Goal: Information Seeking & Learning: Compare options

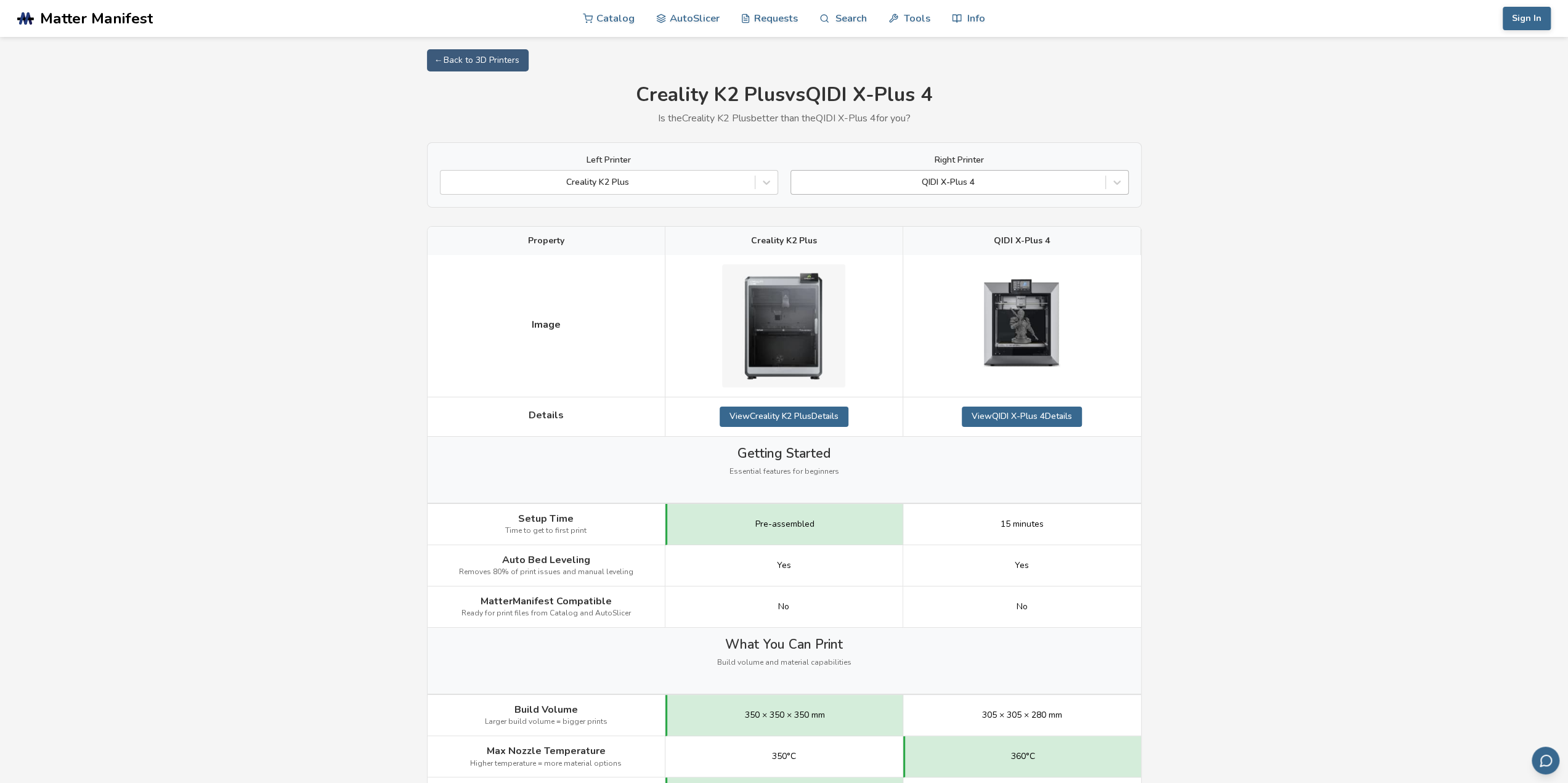
click at [987, 176] on div "QIDI X-Plus 4" at bounding box center [948, 182] width 314 height 18
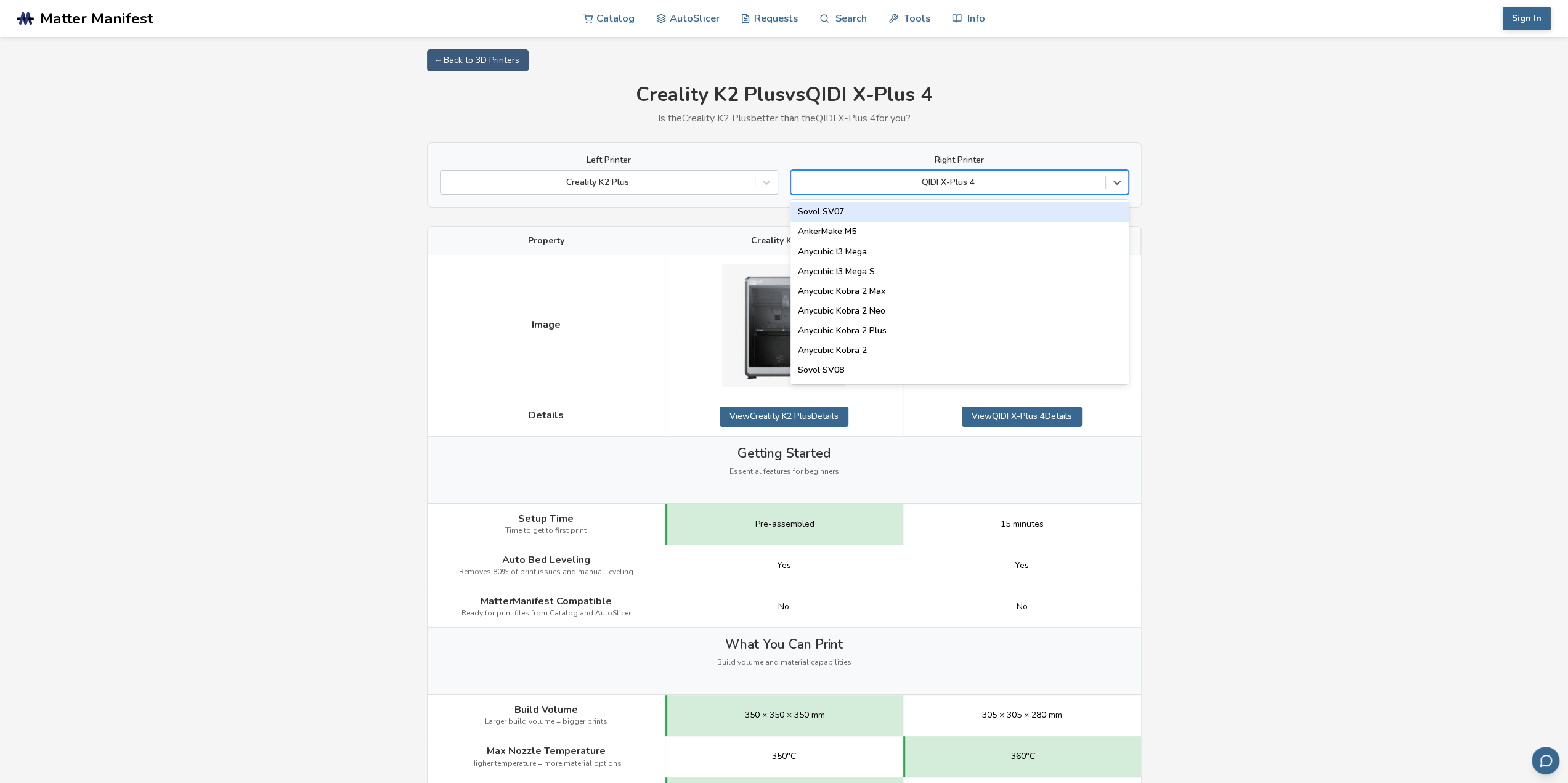
click at [989, 176] on div at bounding box center [948, 181] width 302 height 12
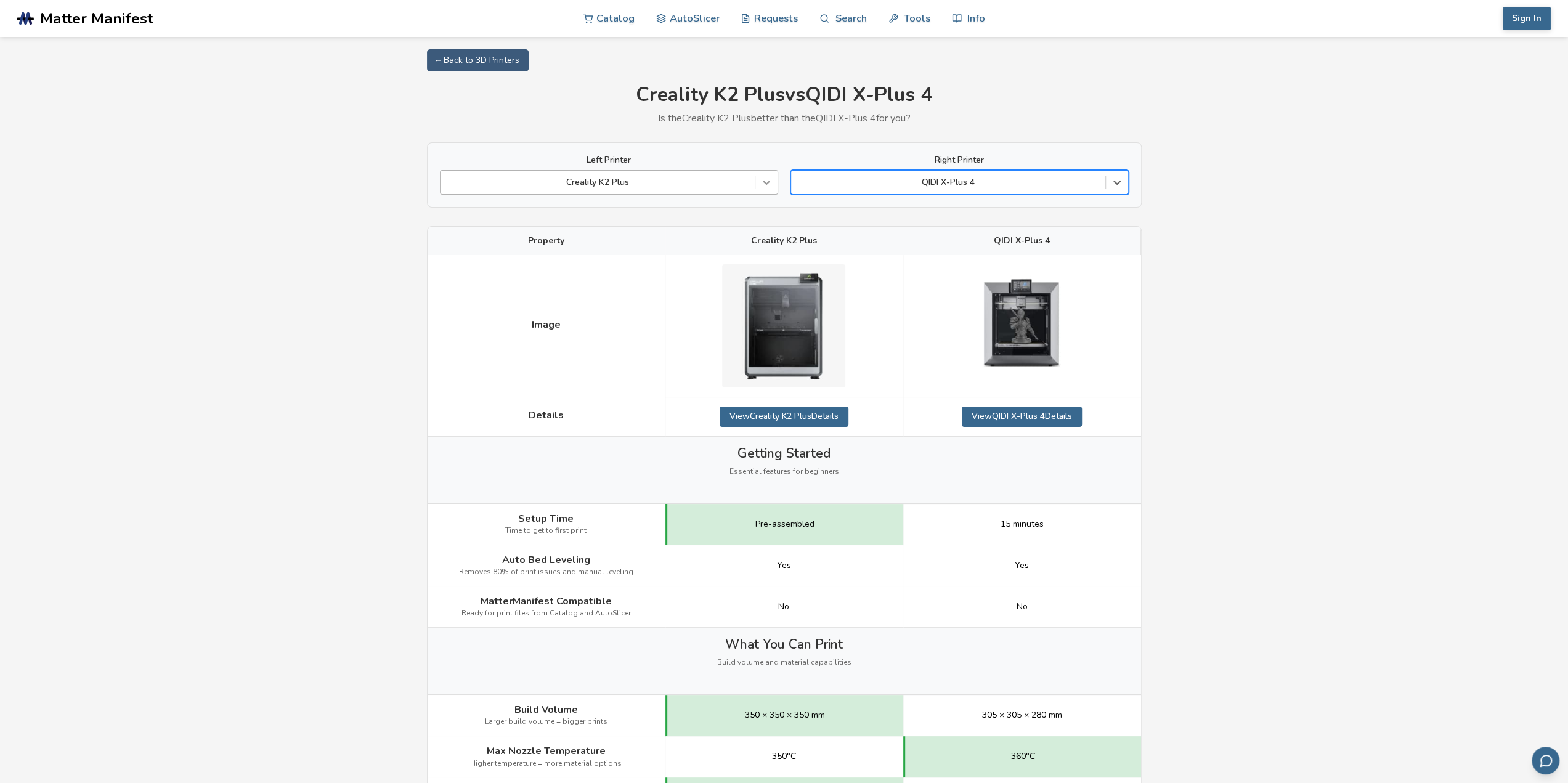
click at [764, 185] on icon at bounding box center [765, 181] width 12 height 12
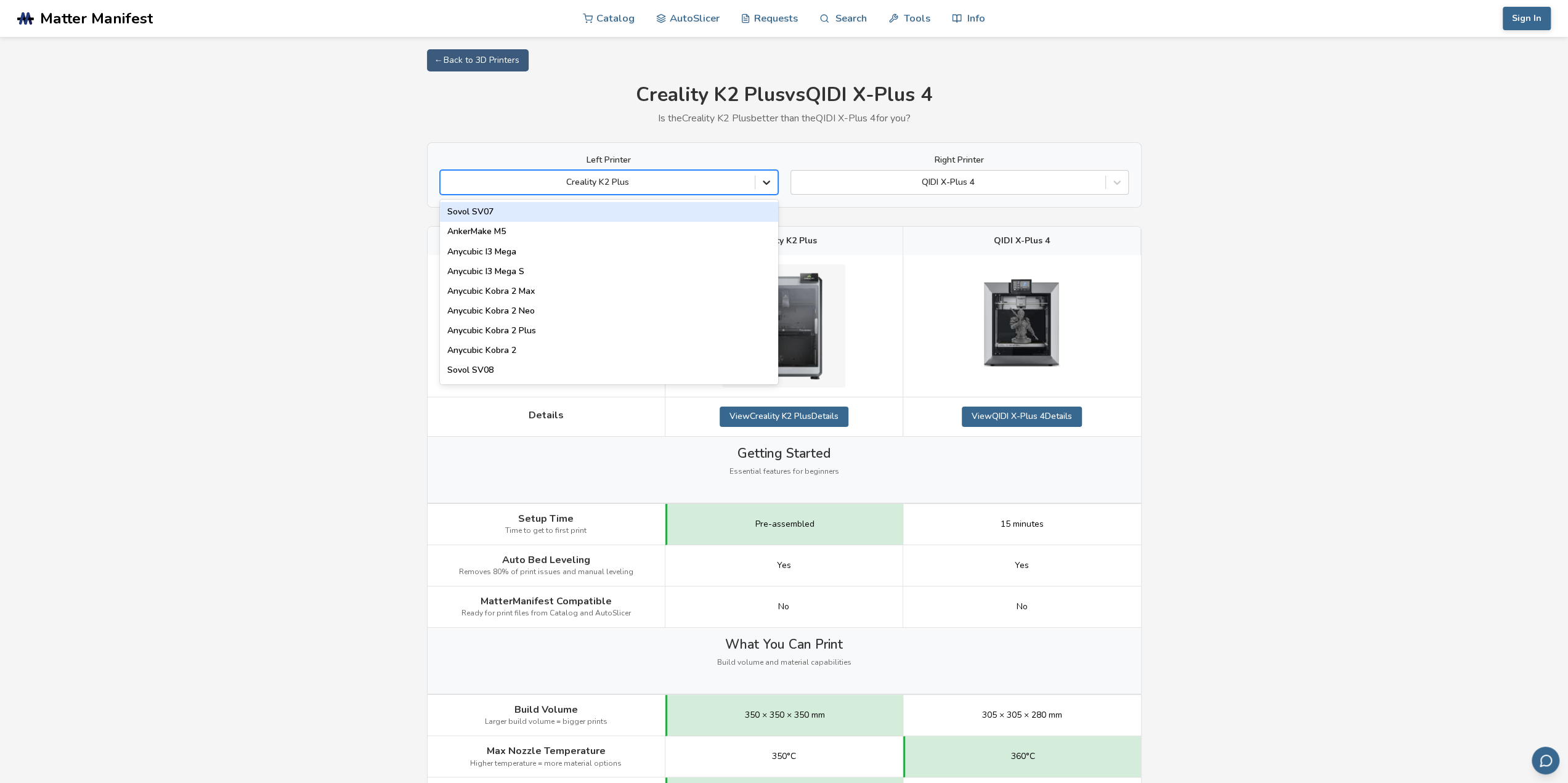
click at [764, 181] on icon at bounding box center [766, 183] width 7 height 5
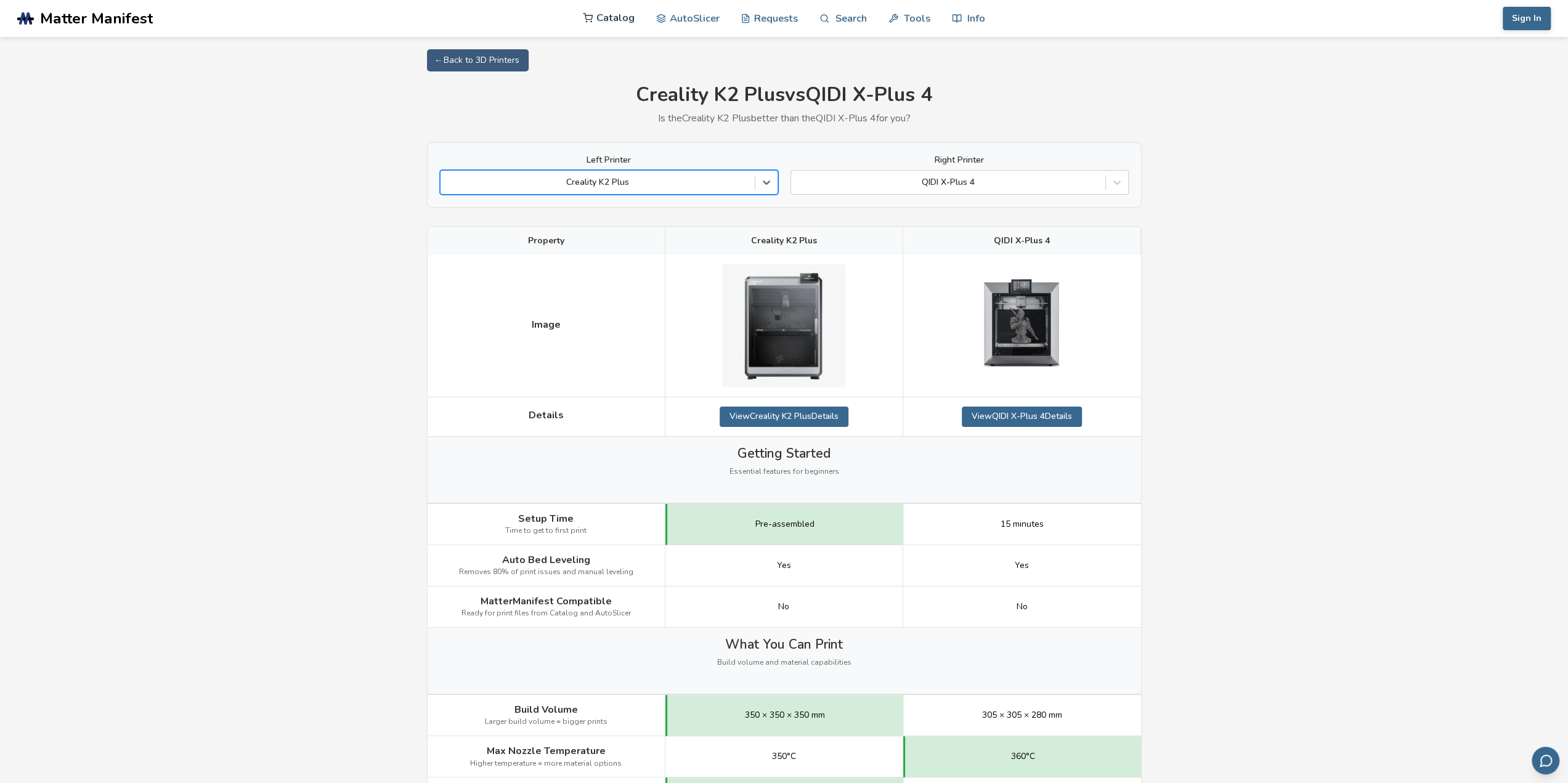
click at [621, 13] on link "Catalog" at bounding box center [609, 18] width 52 height 37
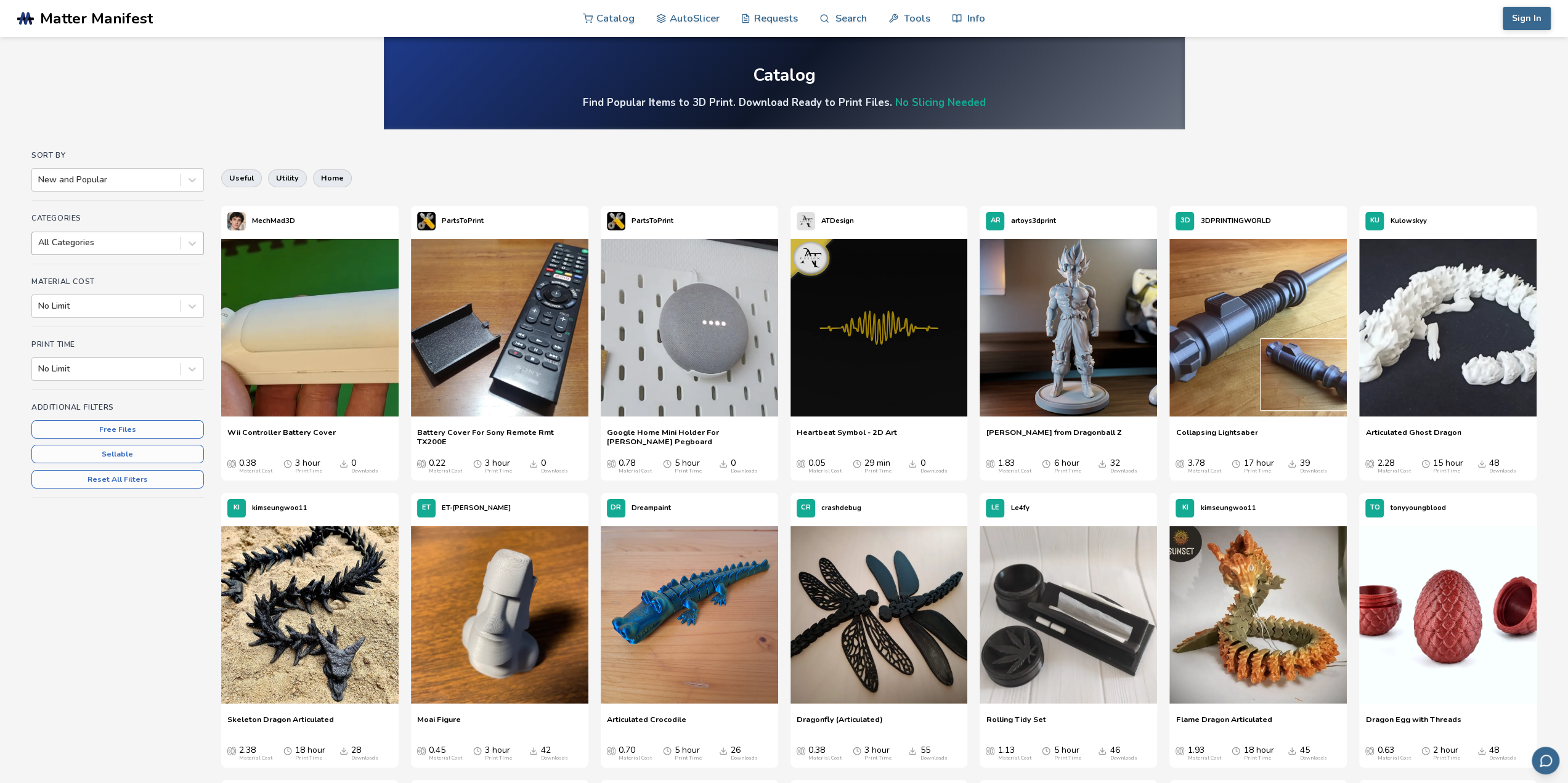
click at [171, 247] on div at bounding box center [106, 242] width 136 height 12
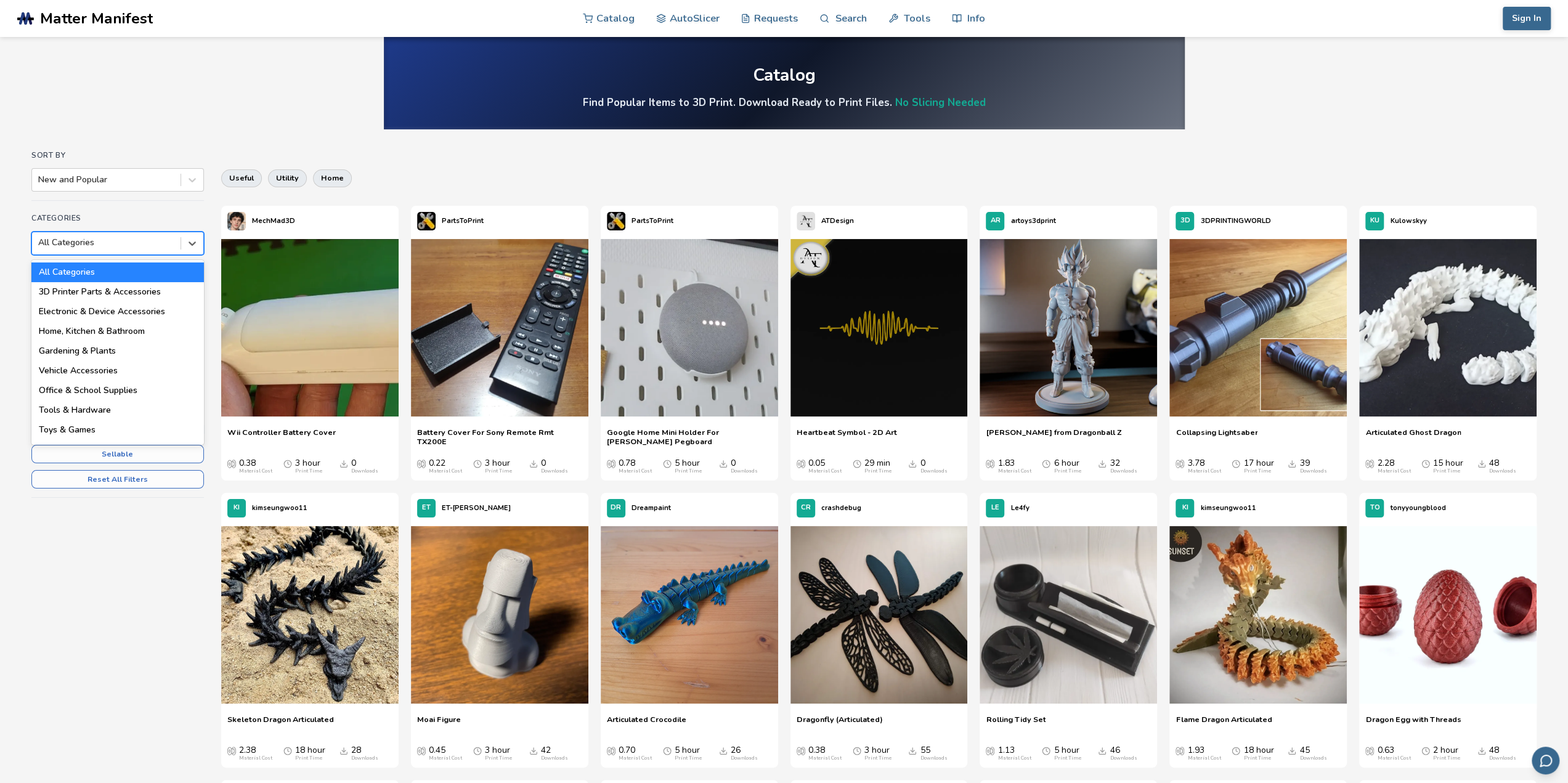
click at [115, 192] on div "Sort By New and Popular" at bounding box center [118, 176] width 172 height 50
click at [113, 237] on div at bounding box center [106, 242] width 136 height 12
click at [111, 288] on div "3D Printer Parts & Accessories" at bounding box center [118, 292] width 172 height 19
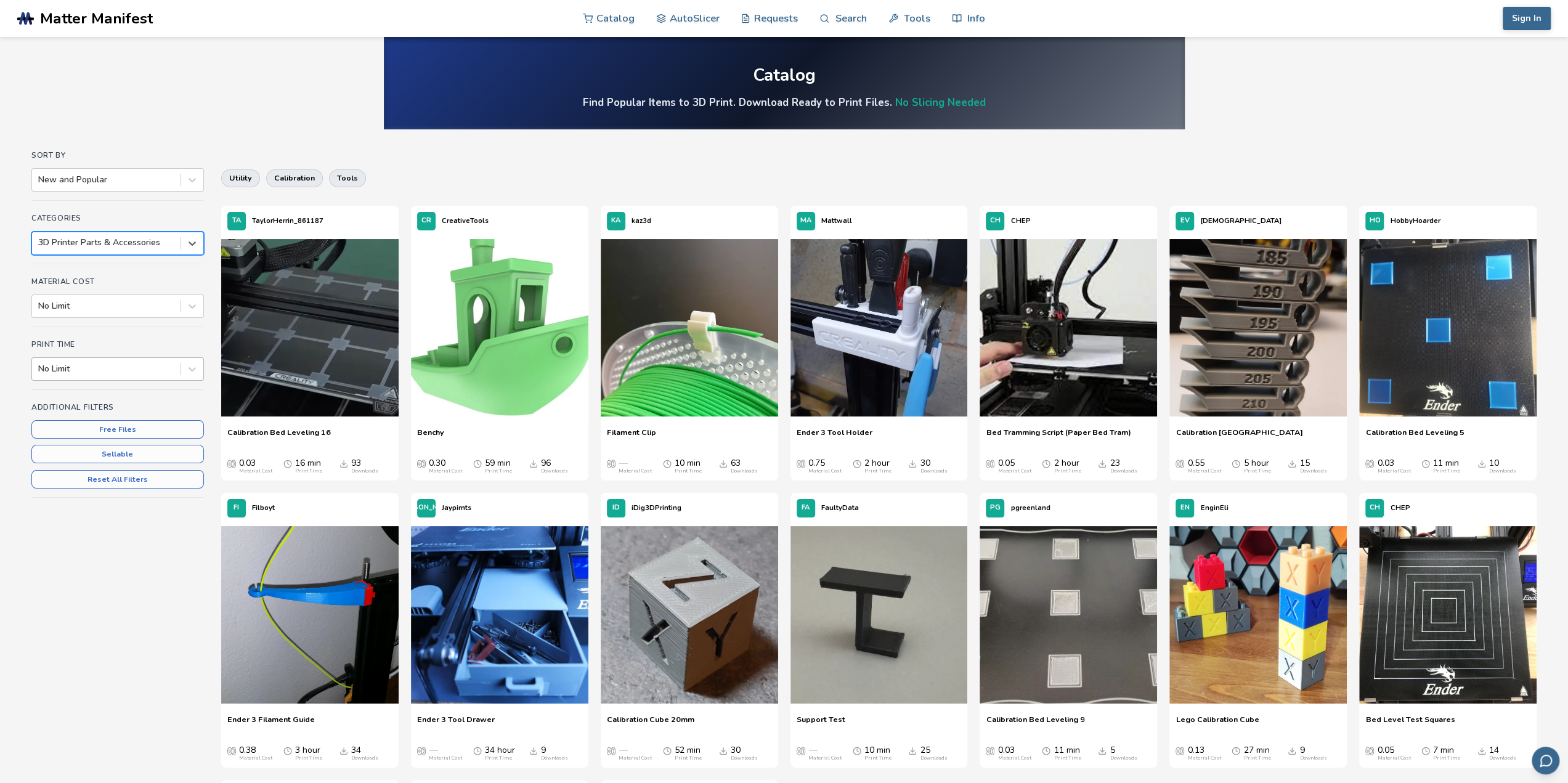
click at [115, 371] on div at bounding box center [106, 368] width 136 height 12
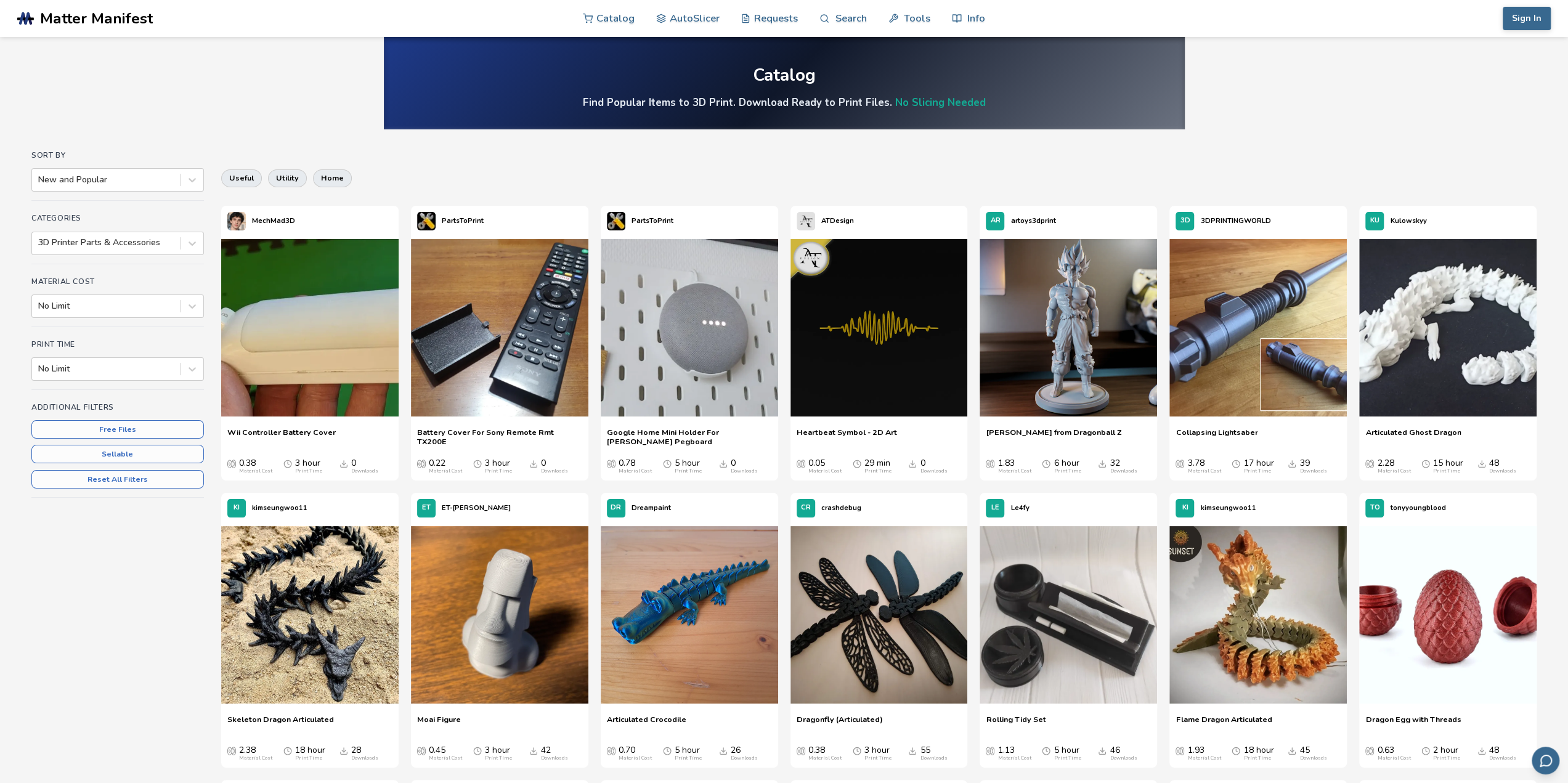
drag, startPoint x: 243, startPoint y: 131, endPoint x: 242, endPoint y: 124, distance: 7.1
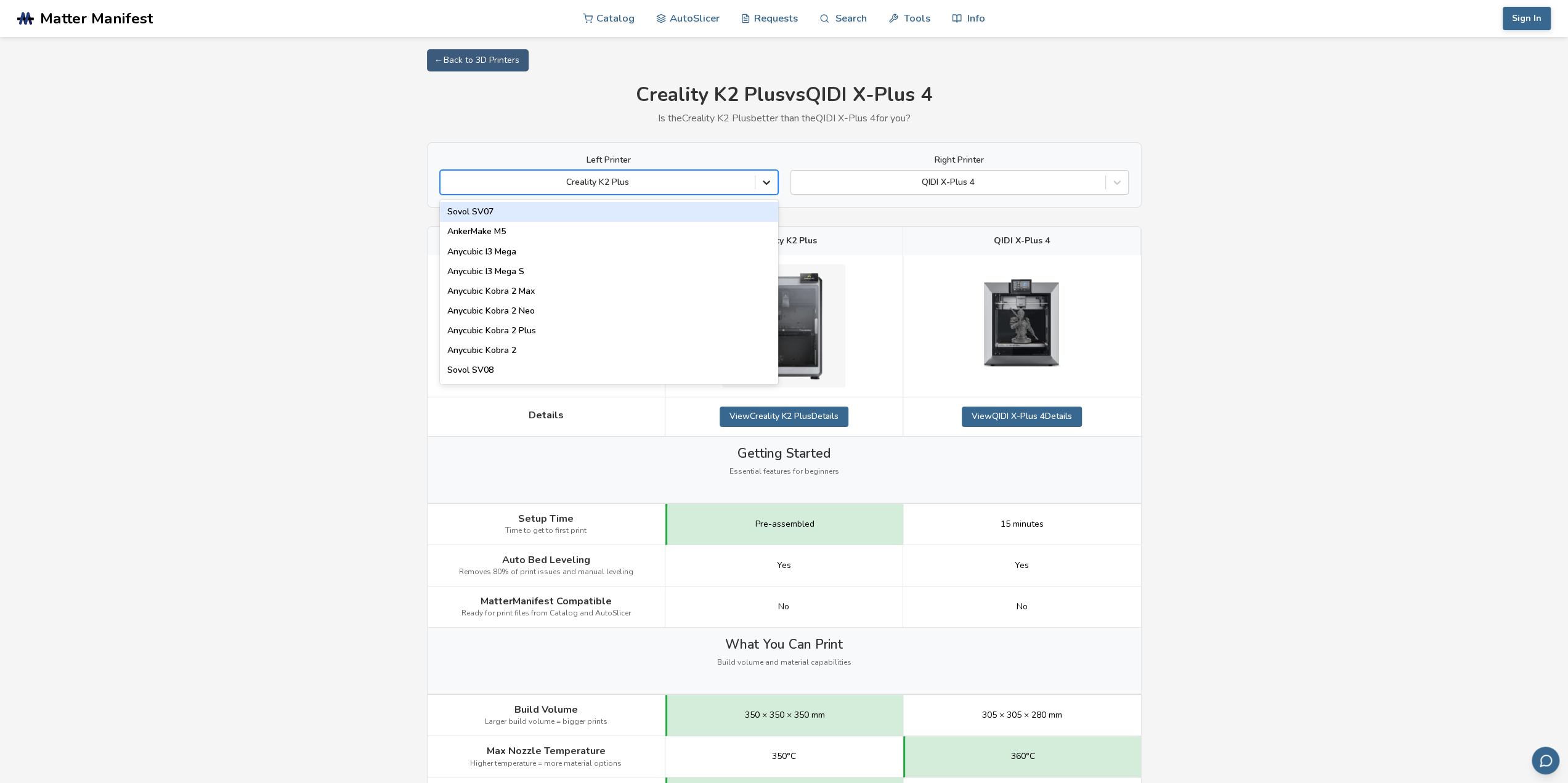
click at [767, 180] on icon at bounding box center [765, 181] width 12 height 12
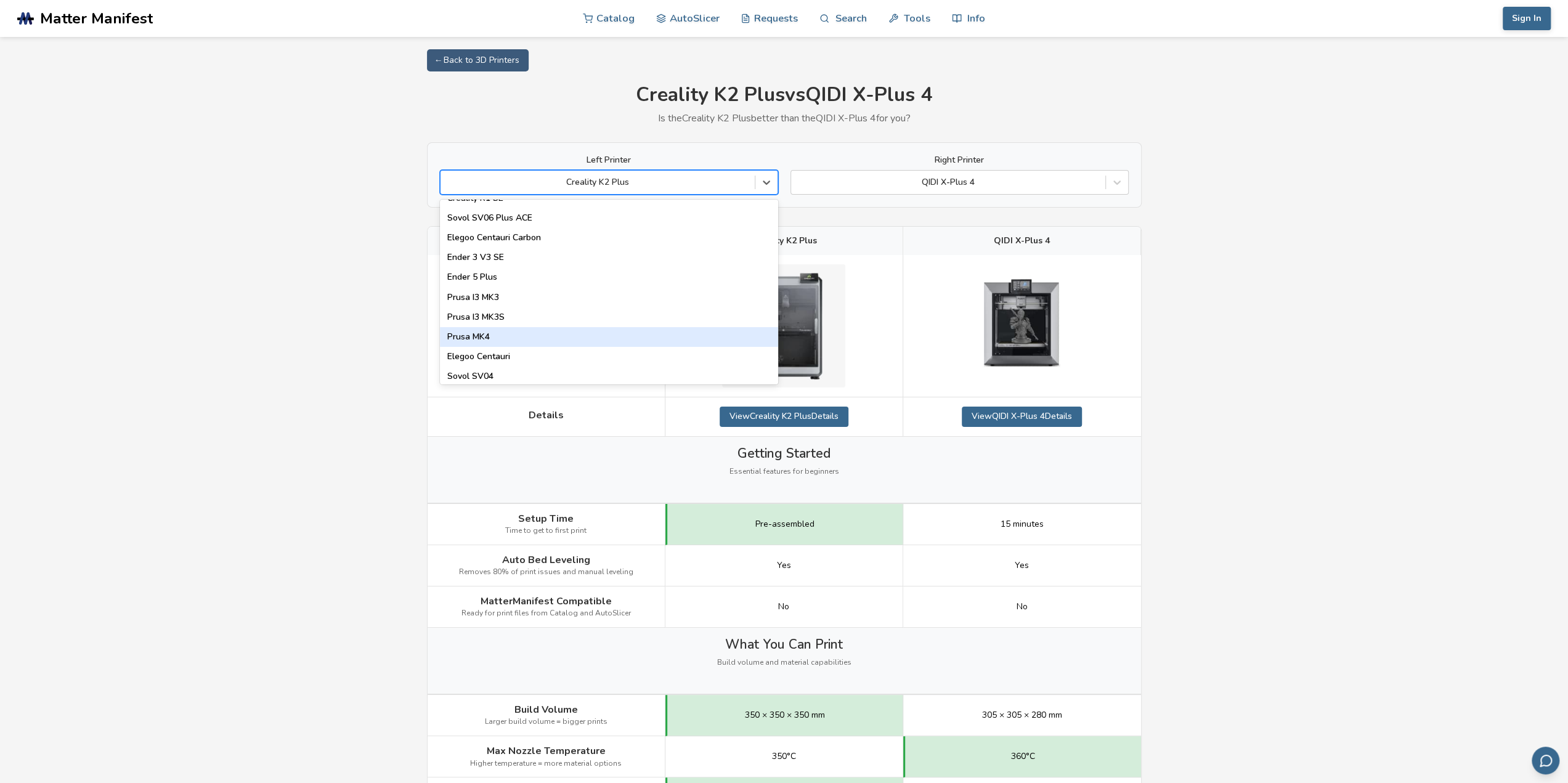
click at [515, 338] on div "Prusa MK4" at bounding box center [608, 336] width 338 height 19
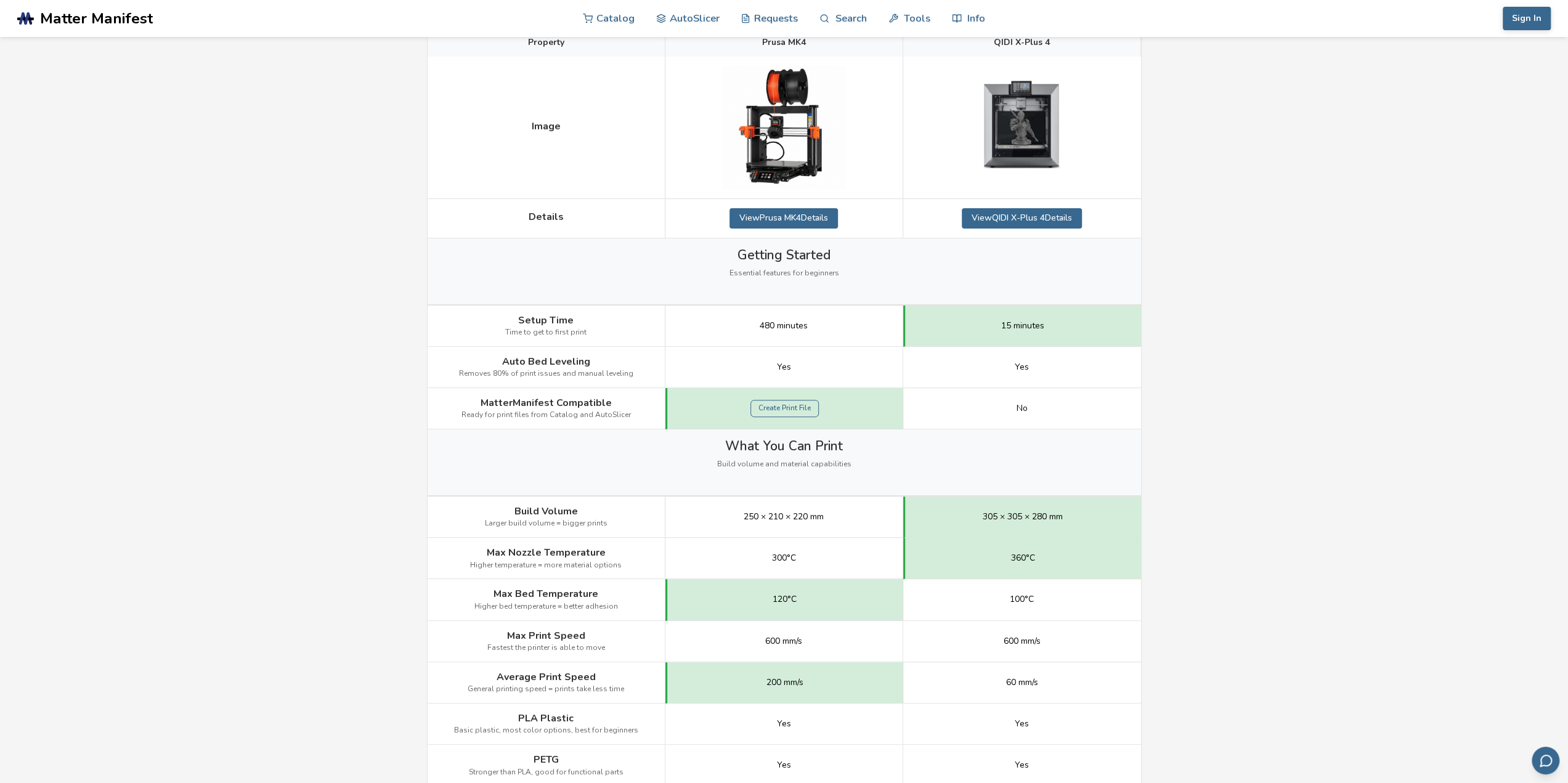
scroll to position [123, 0]
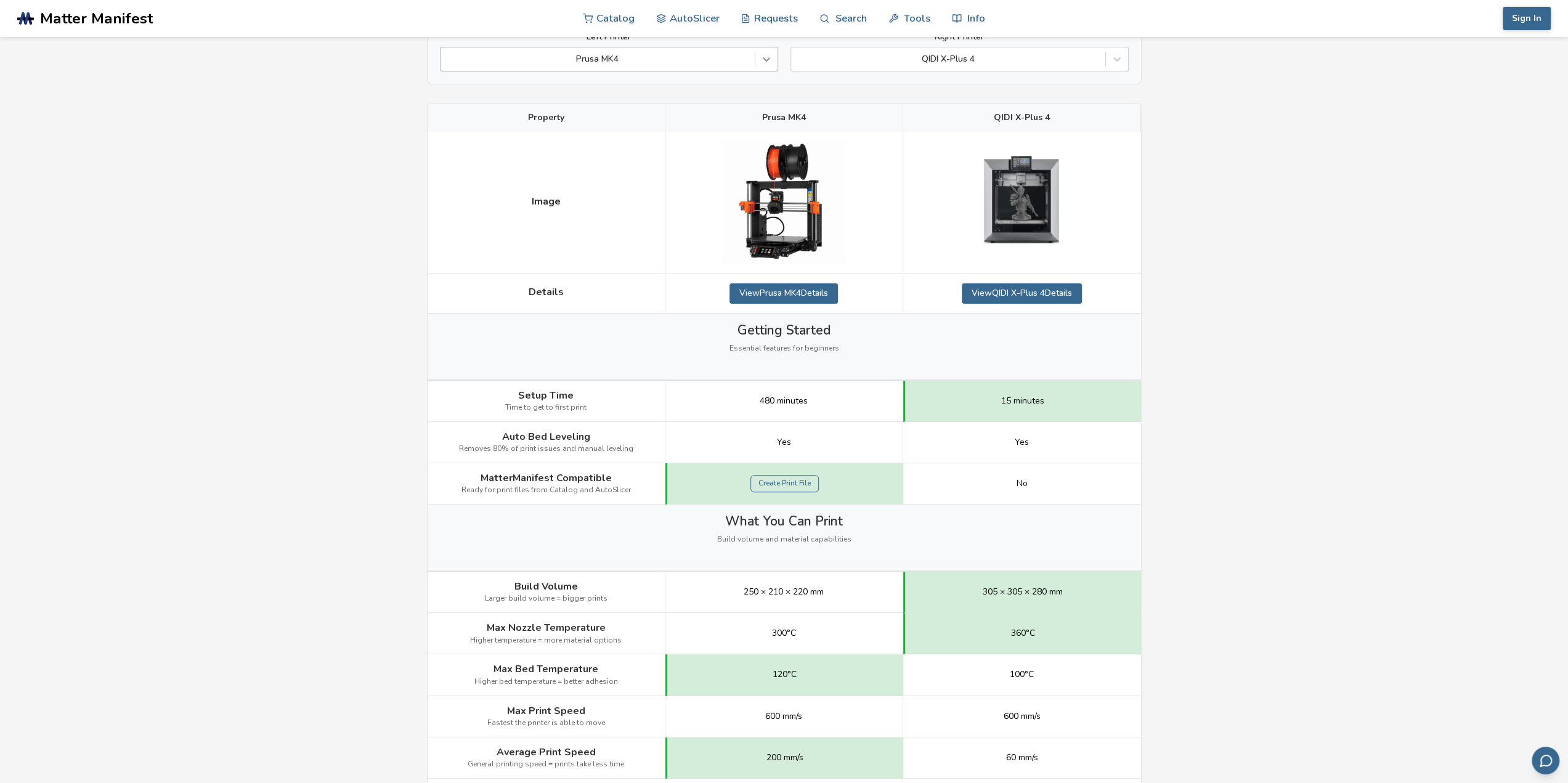
click at [755, 59] on div at bounding box center [766, 59] width 22 height 22
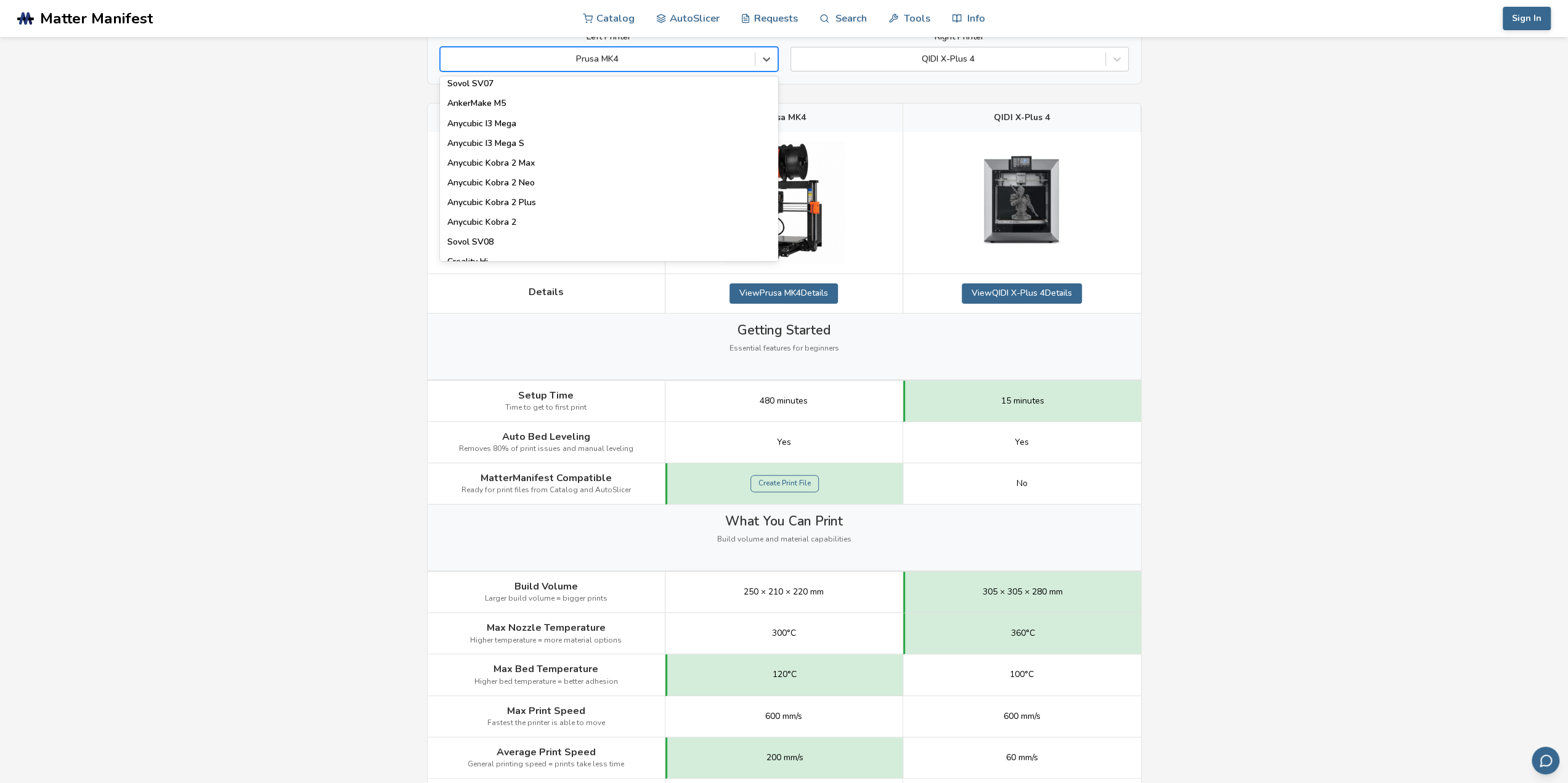
scroll to position [0, 0]
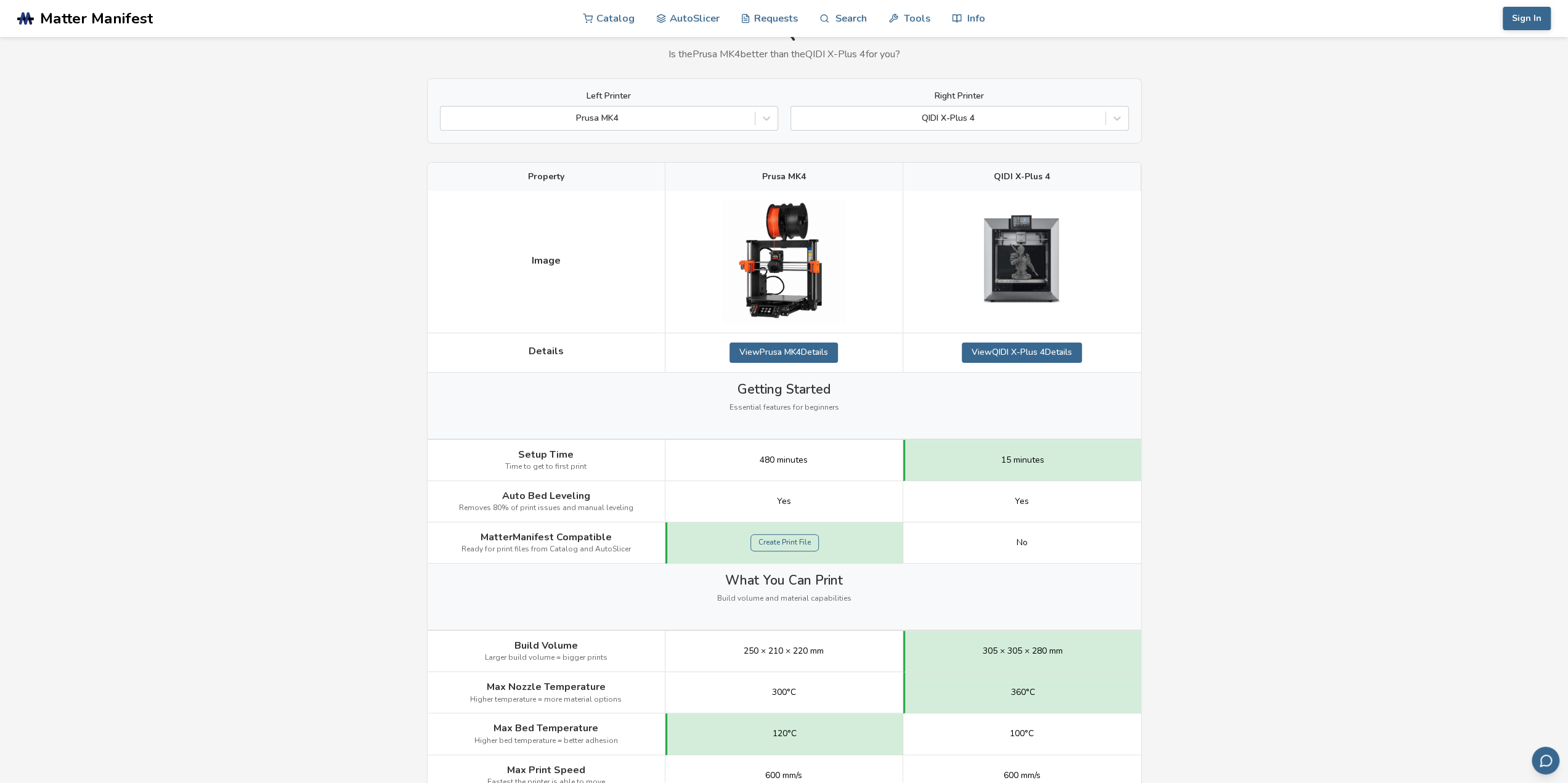
scroll to position [62, 0]
click at [754, 115] on span at bounding box center [754, 120] width 1 height 14
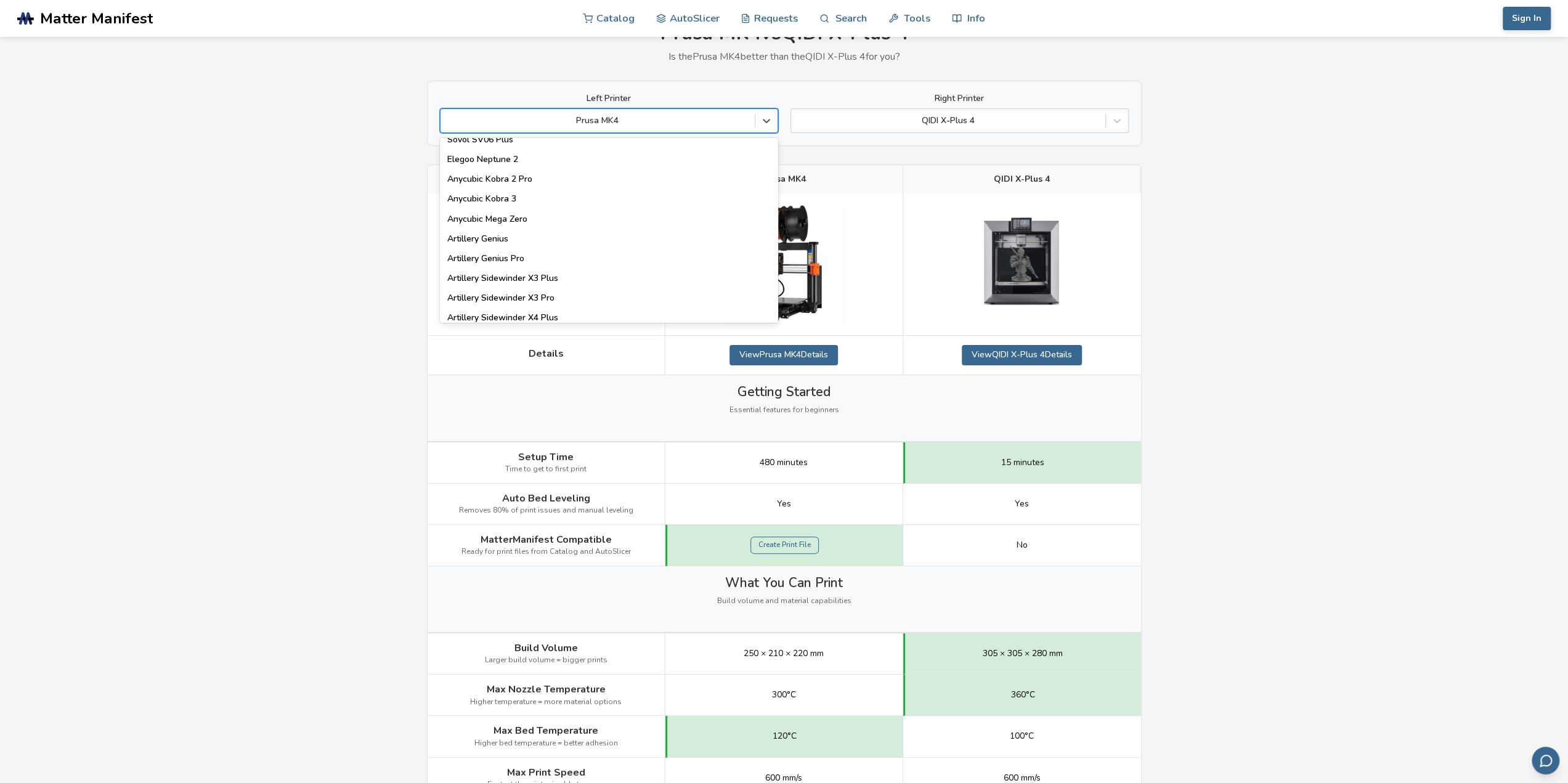
scroll to position [616, 0]
click at [570, 304] on div "Artillery Sidewinder X4 Plus" at bounding box center [608, 305] width 338 height 19
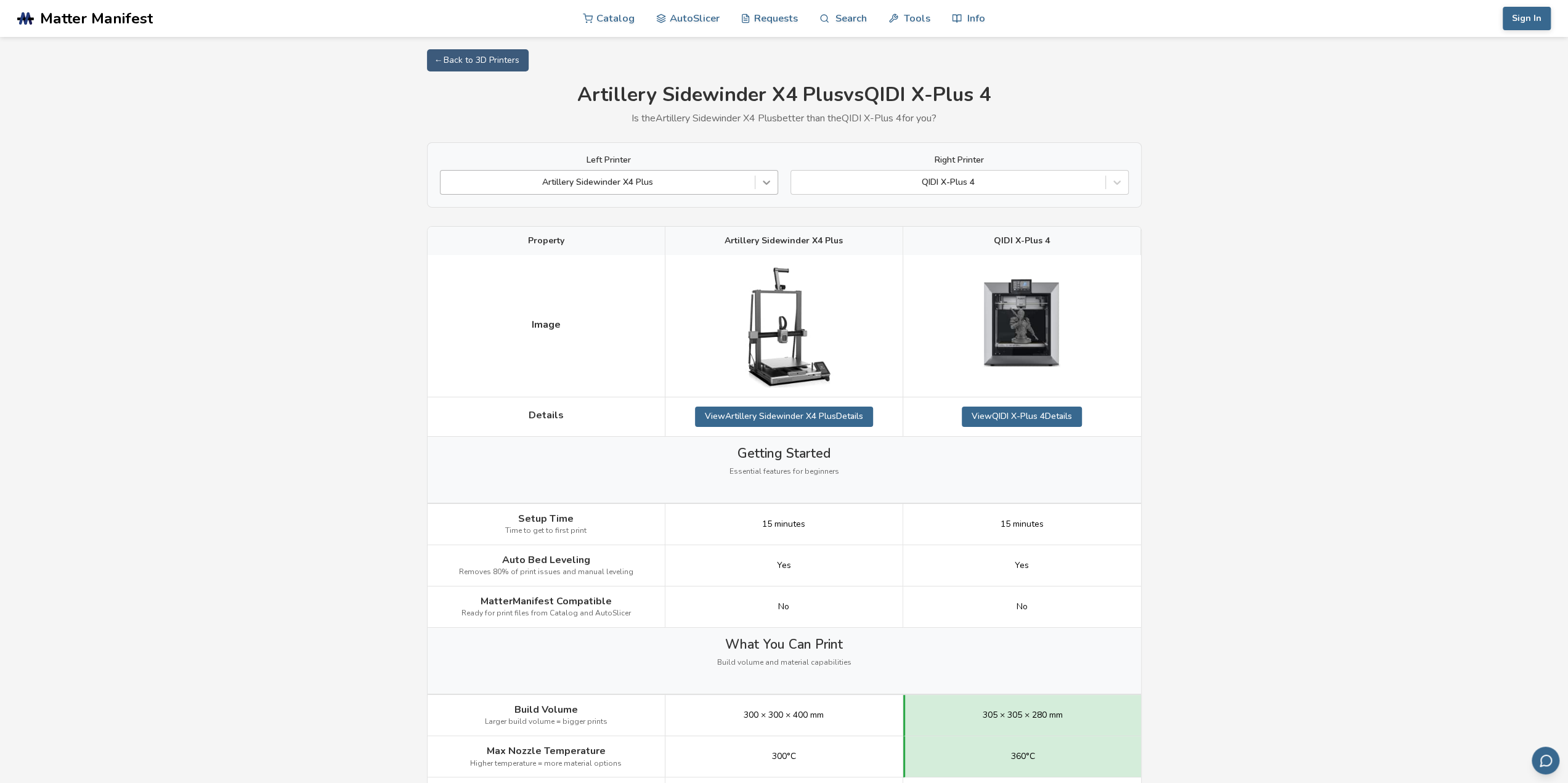
click at [764, 180] on icon at bounding box center [765, 181] width 12 height 12
click at [506, 54] on link "← Back to 3D Printers" at bounding box center [478, 60] width 102 height 22
select select "**********"
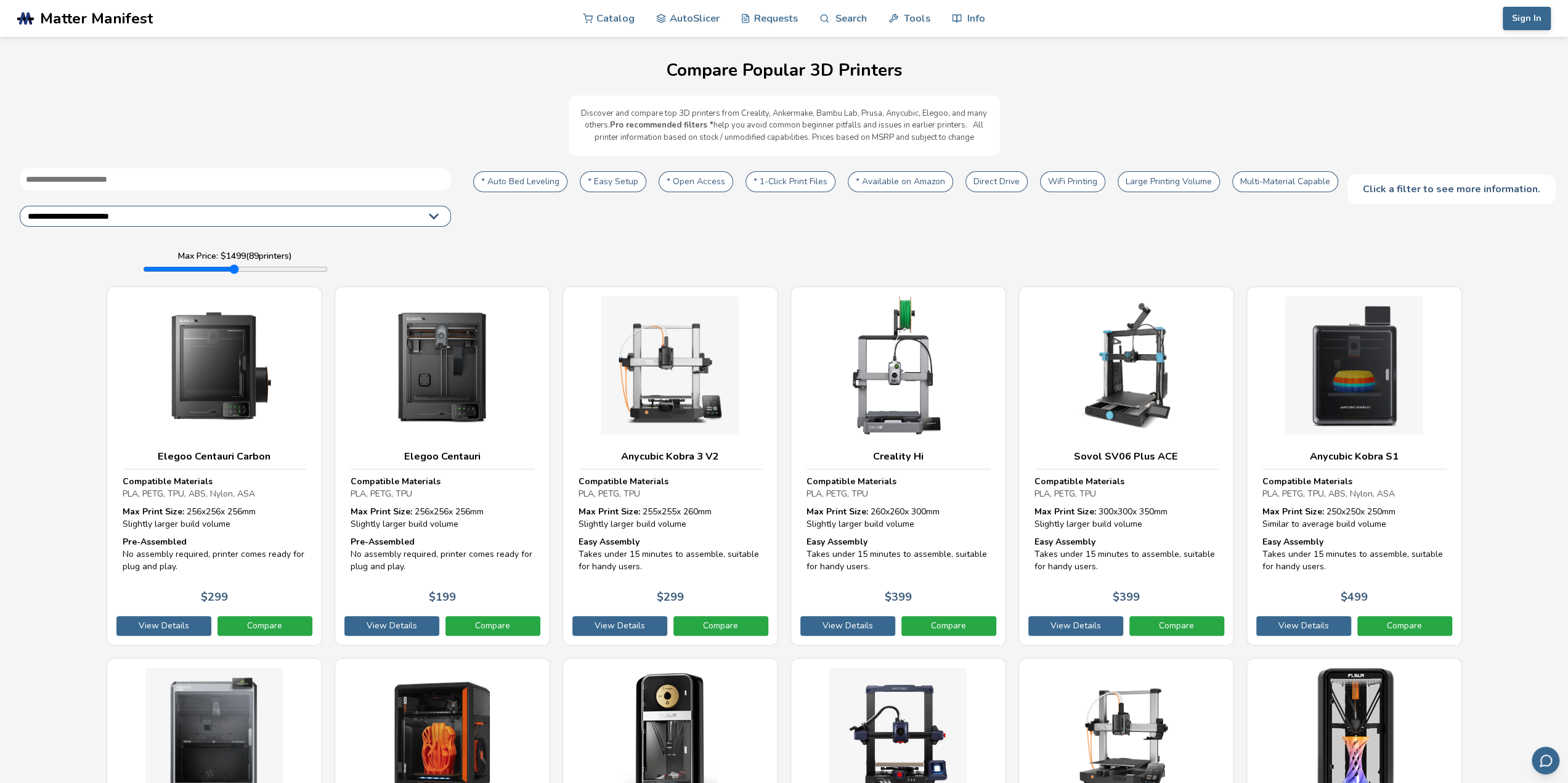
click at [275, 183] on input "text" at bounding box center [235, 180] width 431 height 22
click at [501, 181] on button "* Auto Bed Leveling" at bounding box center [520, 181] width 94 height 21
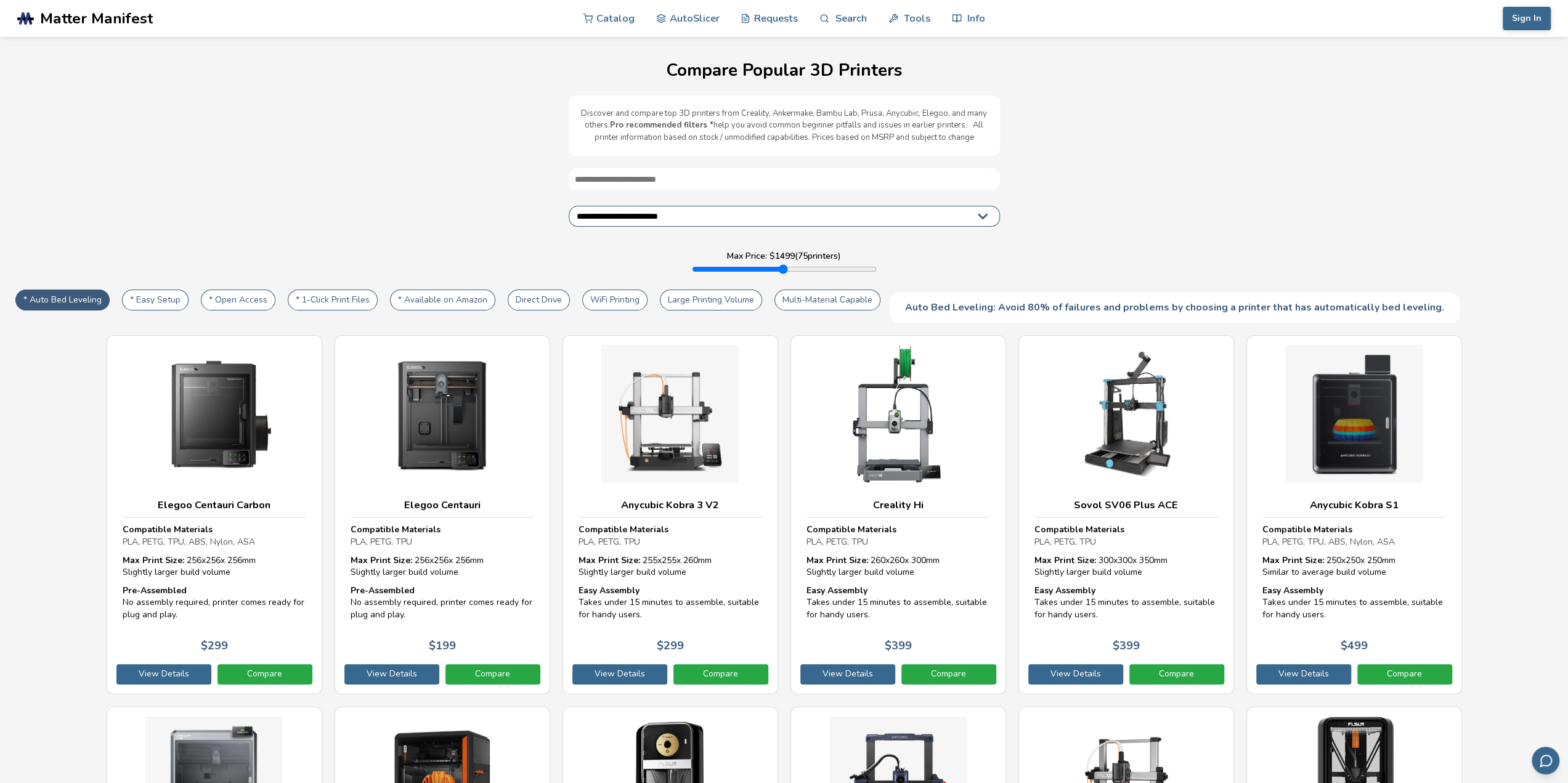
click at [715, 302] on button "Large Printing Volume" at bounding box center [711, 300] width 103 height 21
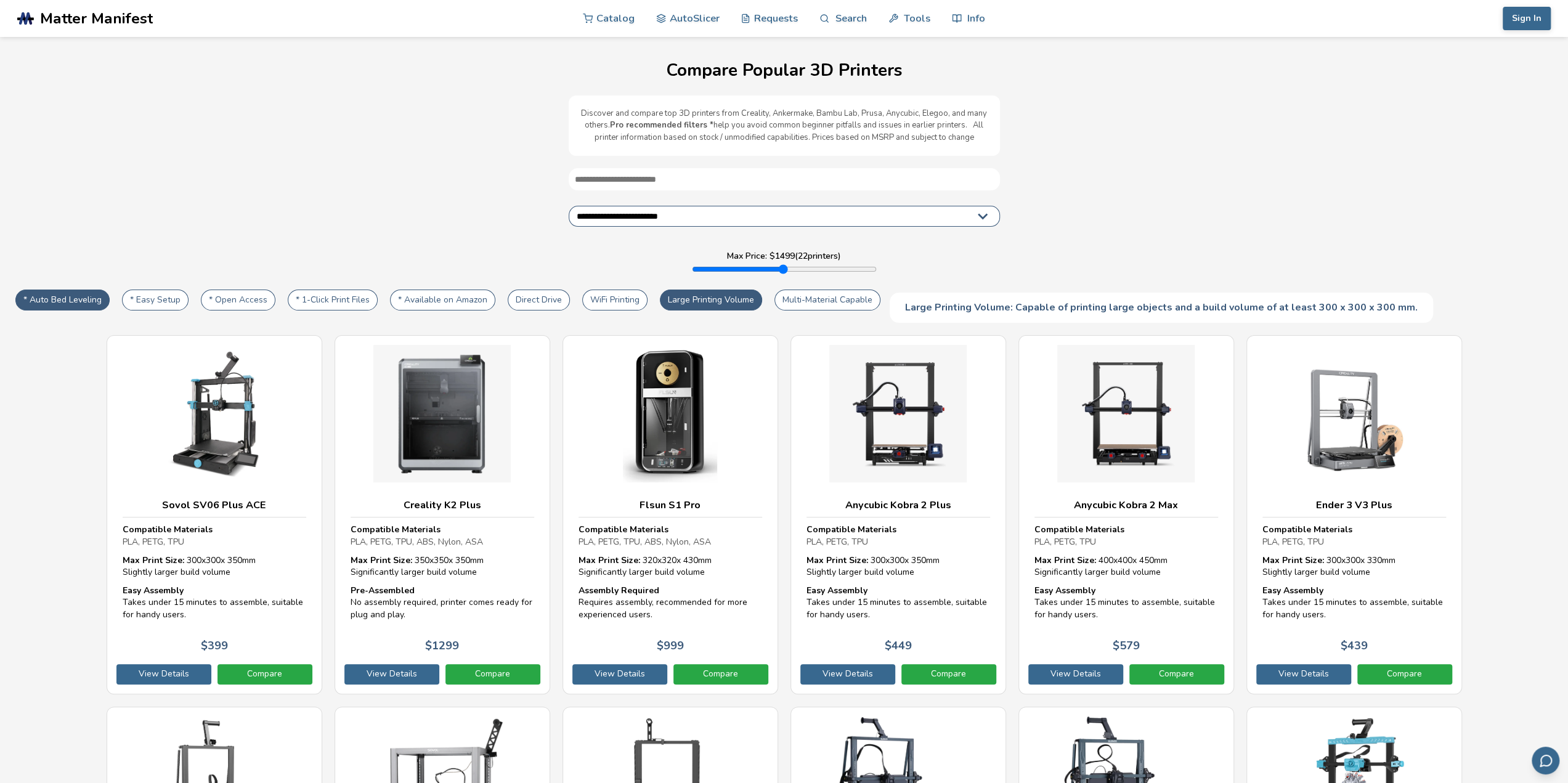
click at [838, 296] on button "Multi-Material Capable" at bounding box center [828, 300] width 106 height 21
type input "****"
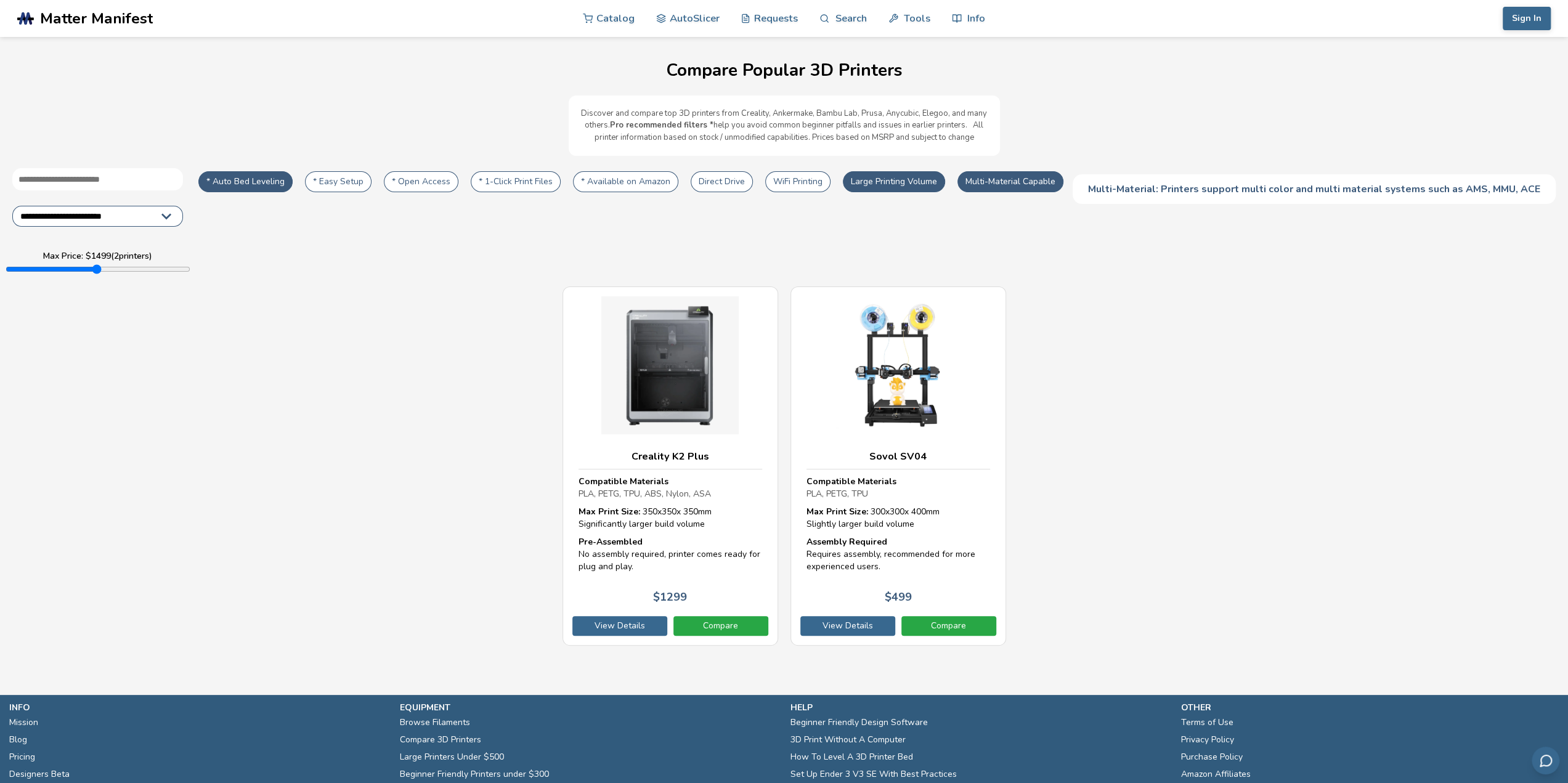
click at [1113, 399] on div "Creality K2 Plus Compatible Materials PLA, PETG, TPU, ABS, Nylon, ASA Max Print…" at bounding box center [784, 466] width 1544 height 359
click at [901, 456] on h3 "Sovol SV04" at bounding box center [898, 456] width 183 height 12
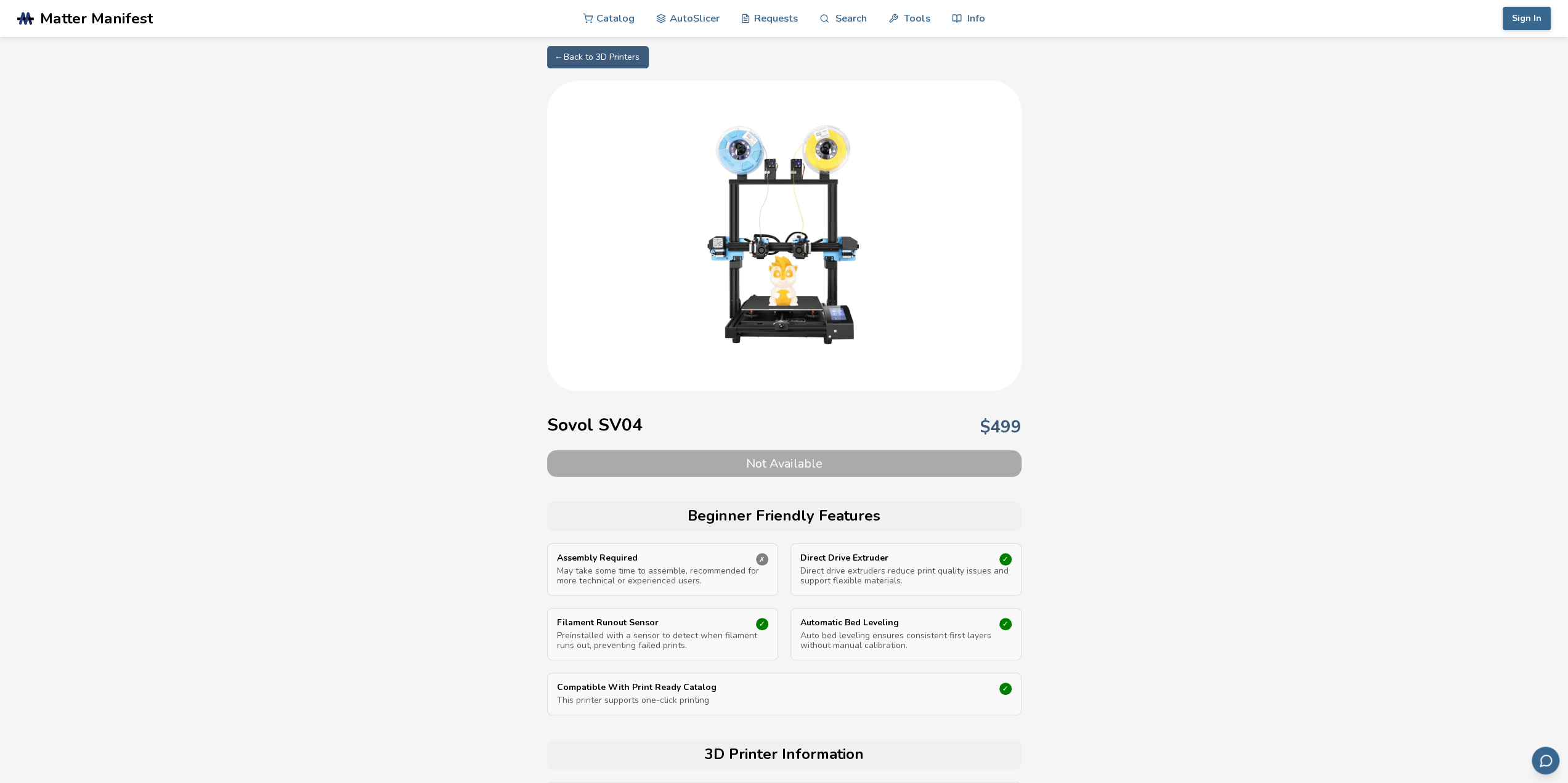
click at [790, 265] on img at bounding box center [784, 234] width 246 height 246
select select "**********"
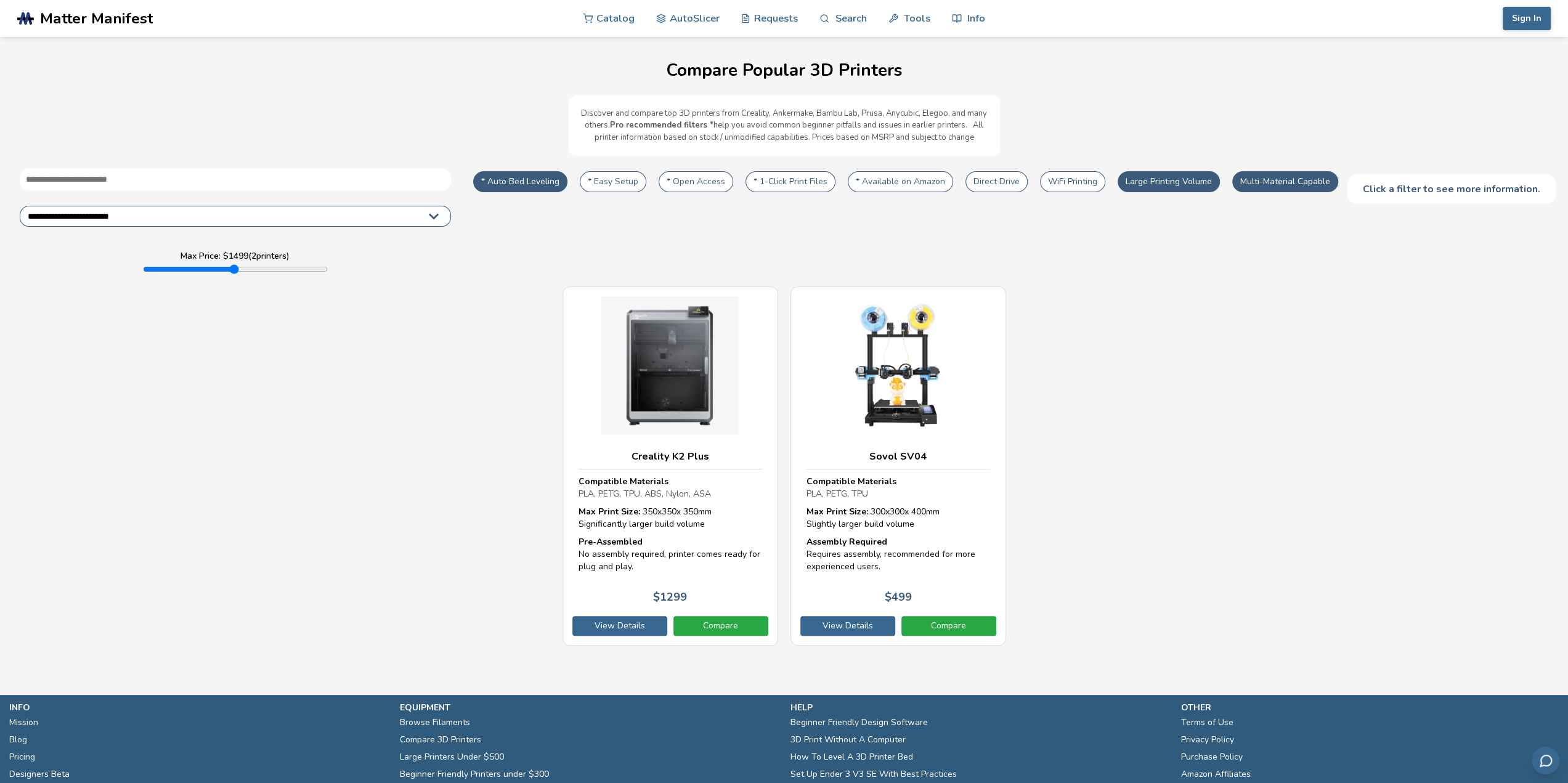
click at [1070, 183] on button "WiFi Printing" at bounding box center [1073, 181] width 66 height 21
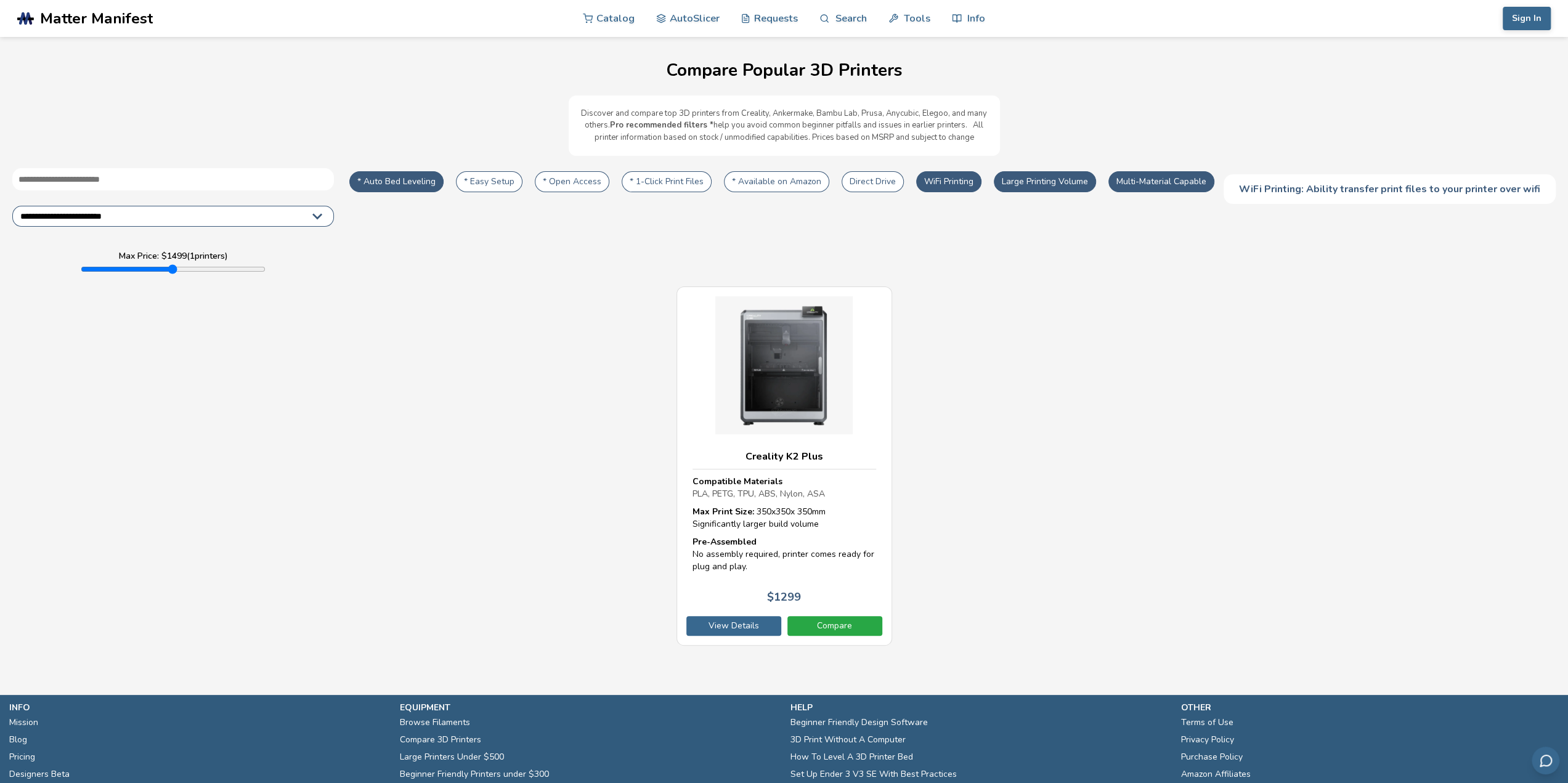
click at [958, 187] on button "WiFi Printing" at bounding box center [949, 181] width 66 height 21
type input "****"
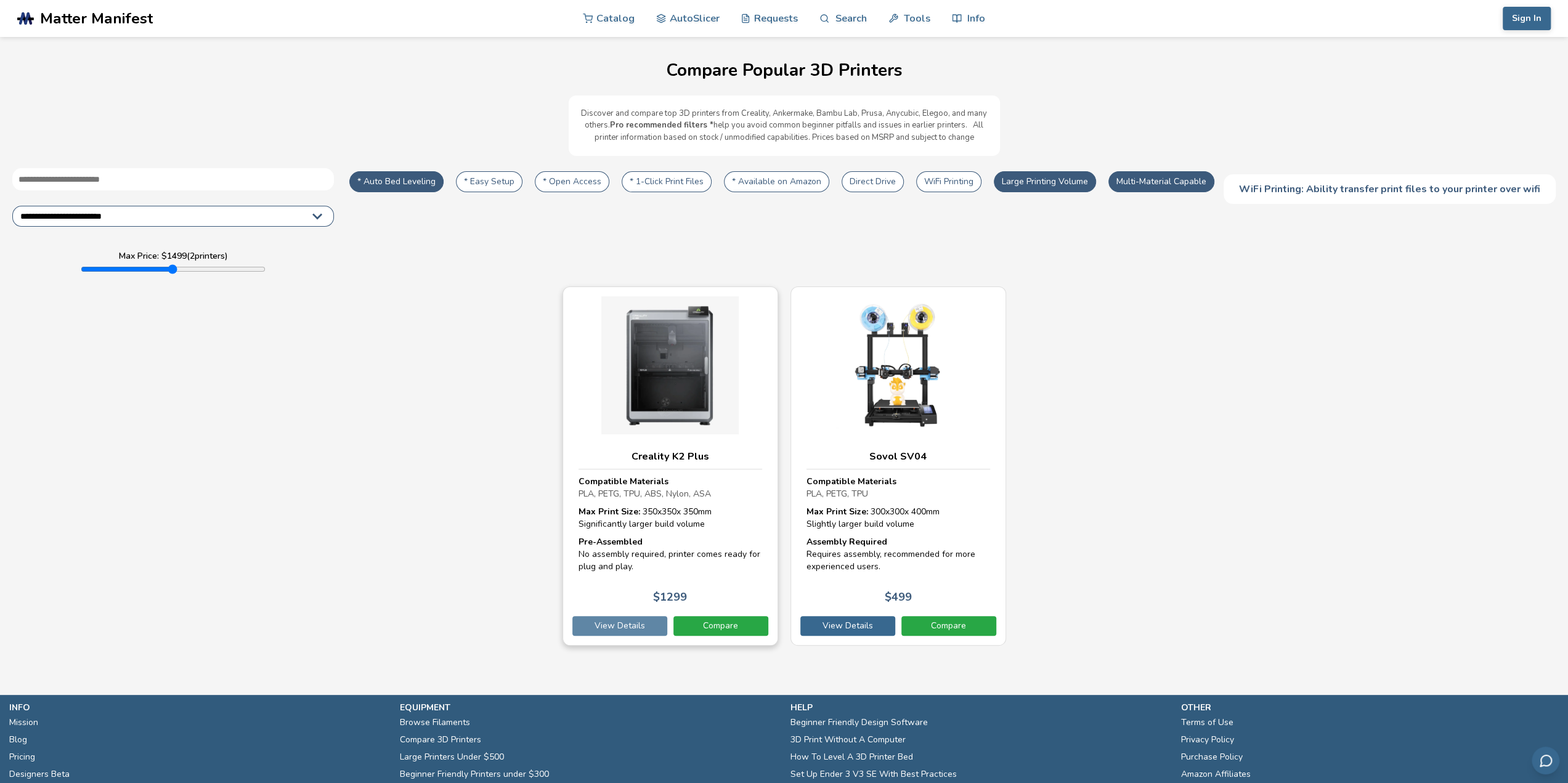
click at [625, 625] on link "View Details" at bounding box center [619, 626] width 95 height 19
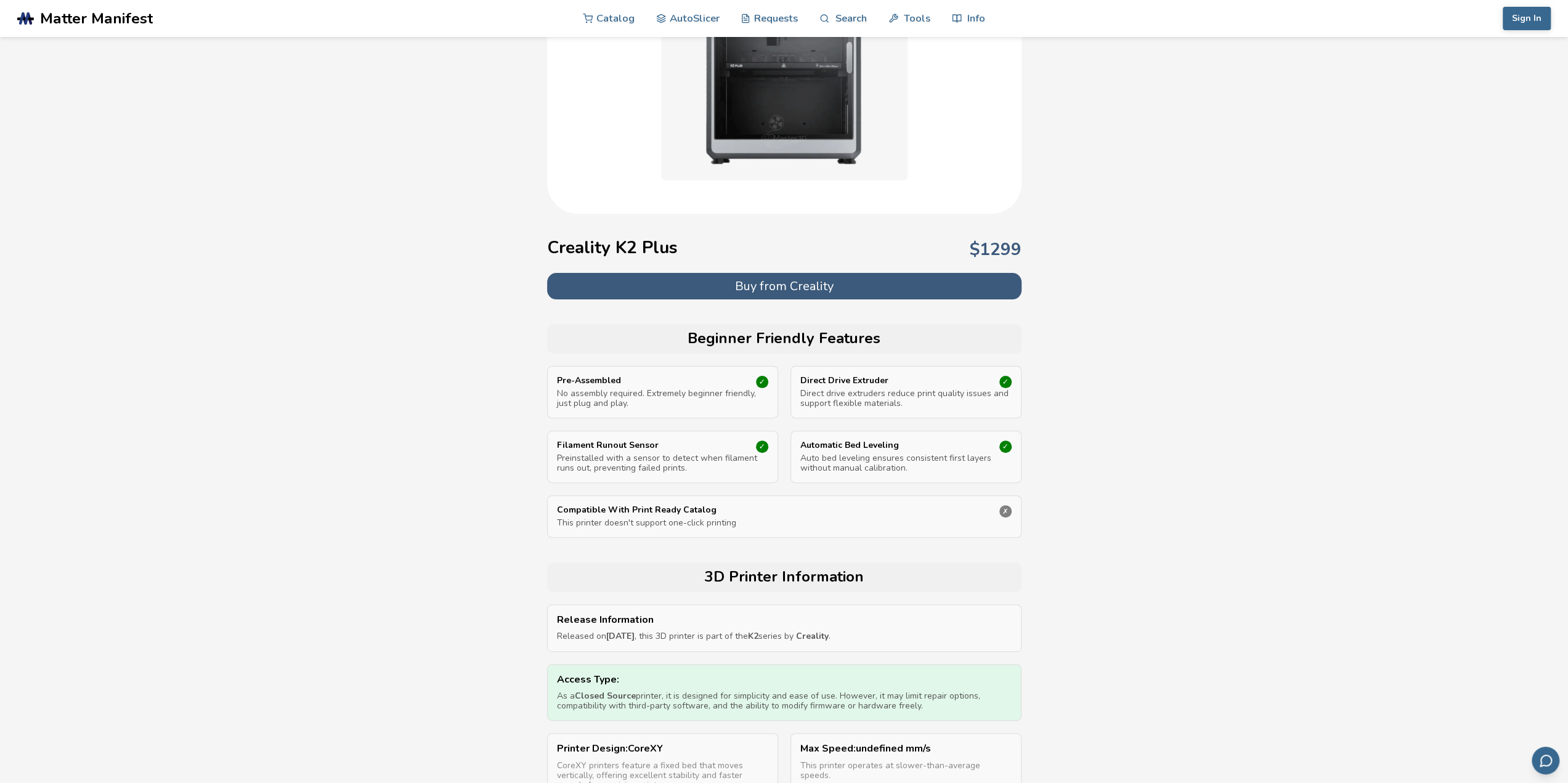
scroll to position [185, 0]
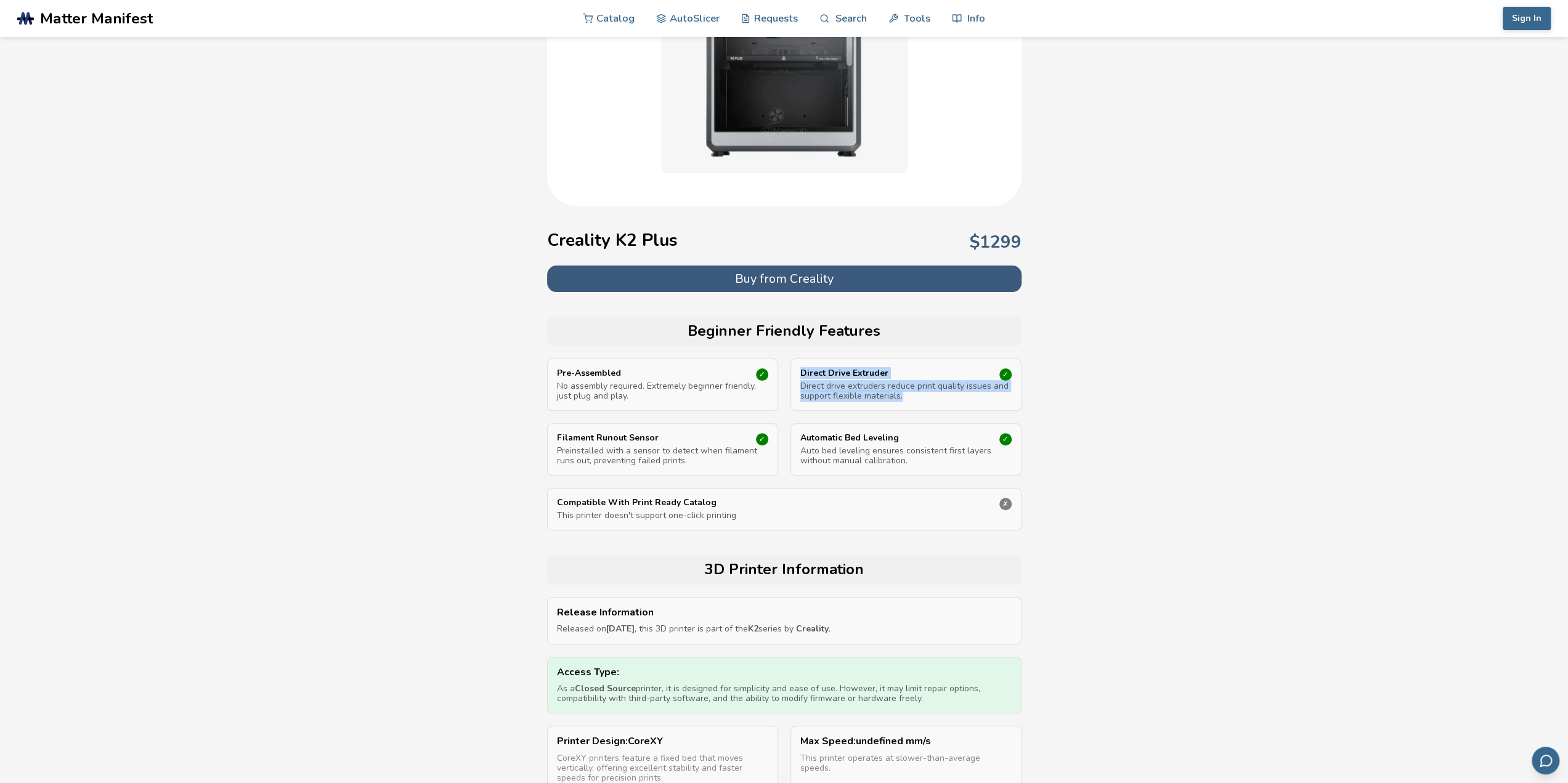
drag, startPoint x: 929, startPoint y: 393, endPoint x: 798, endPoint y: 370, distance: 133.0
click at [798, 370] on div "Direct Drive Extruder Direct drive extruders reduce print quality issues and su…" at bounding box center [906, 384] width 231 height 53
click at [696, 390] on p "No assembly required. Extremely beginner friendly, just plug and play." at bounding box center [663, 391] width 211 height 19
drag, startPoint x: 615, startPoint y: 391, endPoint x: 552, endPoint y: 370, distance: 66.4
click at [552, 370] on div "Pre-Assembled No assembly required. Extremely beginner friendly, just plug and …" at bounding box center [663, 384] width 231 height 53
